Goal: Task Accomplishment & Management: Complete application form

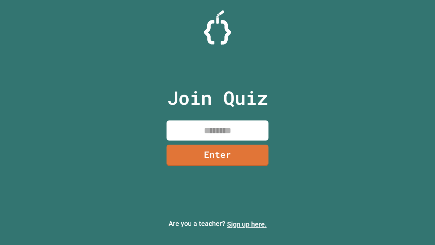
click at [247, 224] on link "Sign up here." at bounding box center [247, 224] width 40 height 8
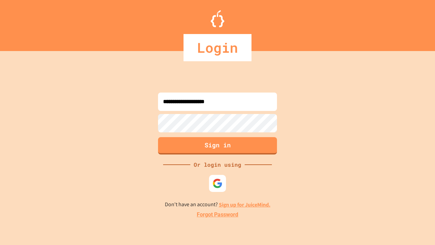
type input "**********"
